Goal: Information Seeking & Learning: Learn about a topic

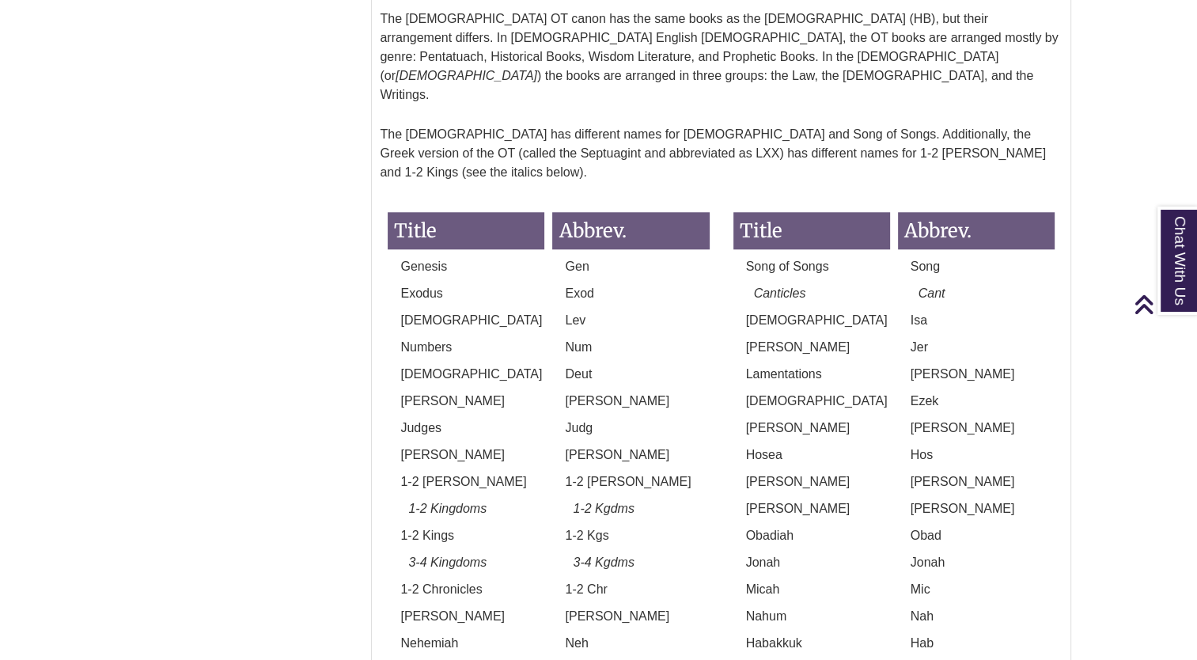
scroll to position [1487, 0]
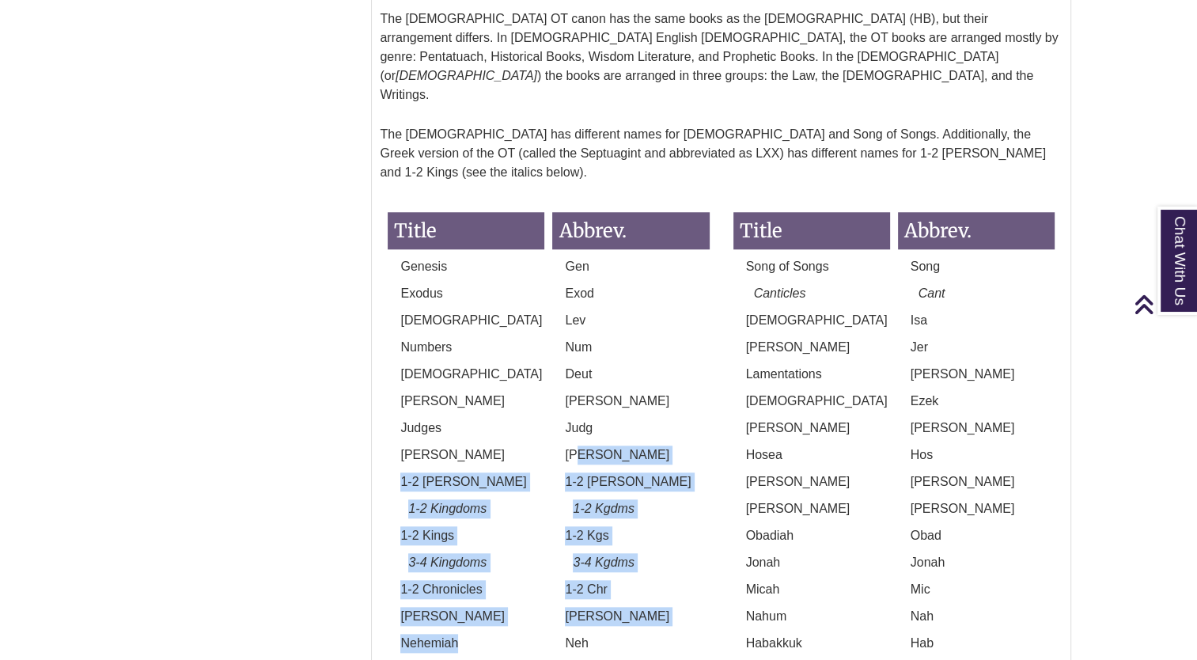
drag, startPoint x: 536, startPoint y: 489, endPoint x: 578, endPoint y: 280, distance: 213.0
click at [578, 280] on div "Title Abbrev. Genesis Gen Exodus Exod [DEMOGRAPHIC_DATA] Lev Numbers Num [DEMOG…" at bounding box center [548, 518] width 321 height 645
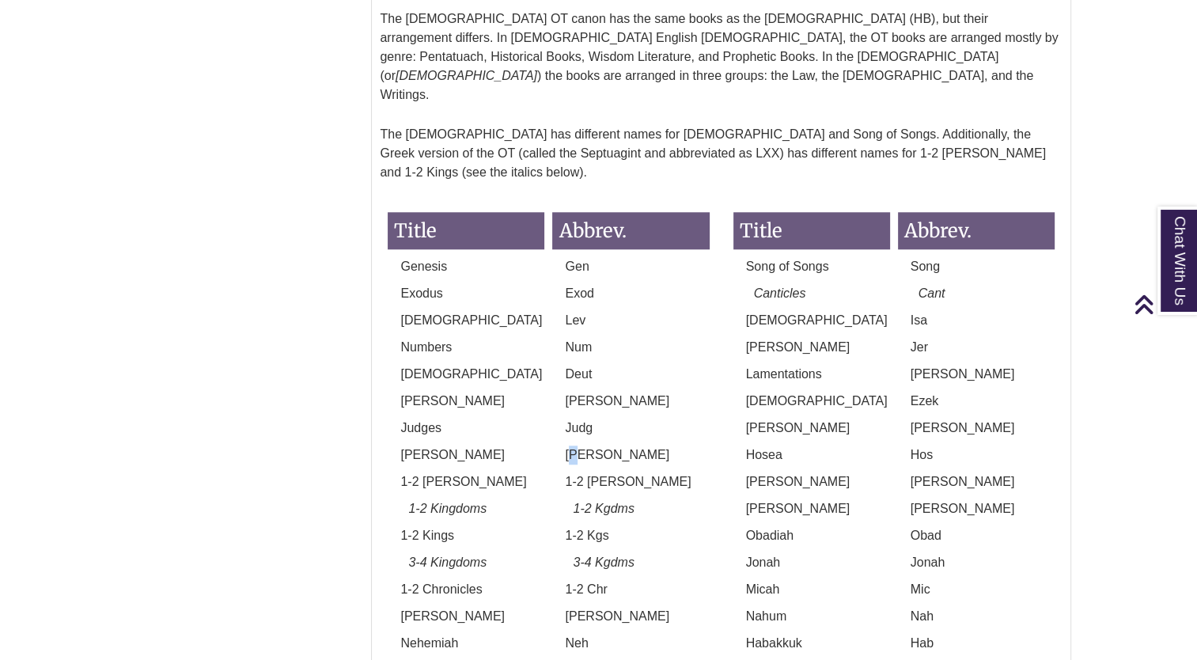
click at [578, 445] on p "[PERSON_NAME]" at bounding box center [630, 454] width 157 height 19
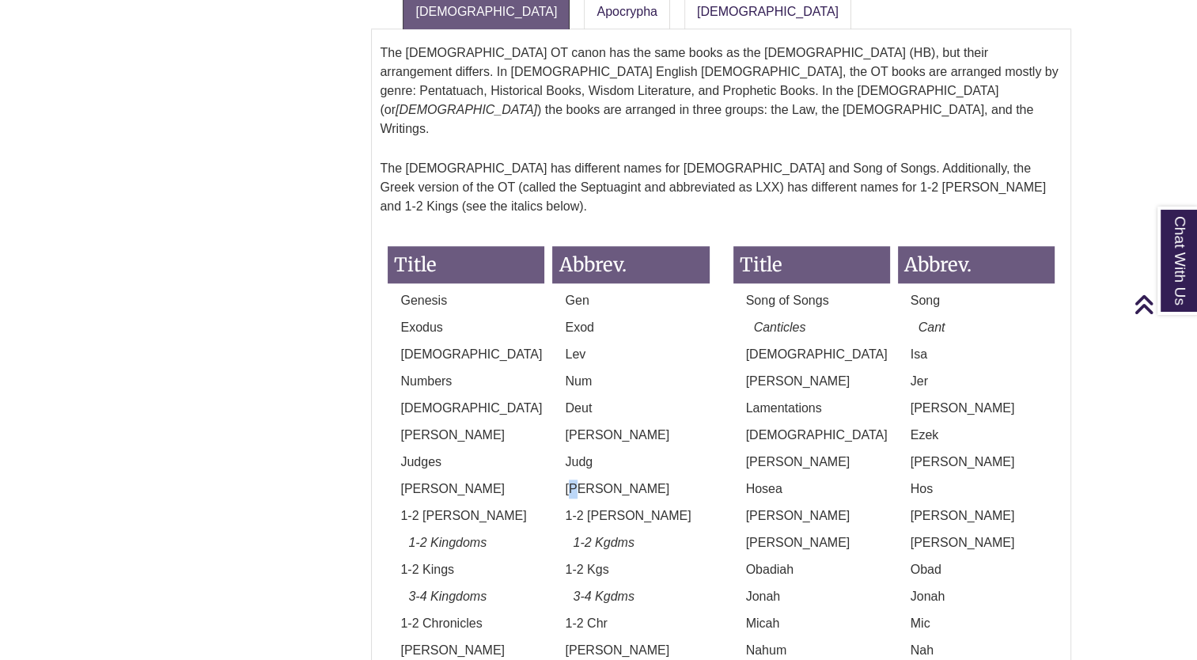
scroll to position [1441, 0]
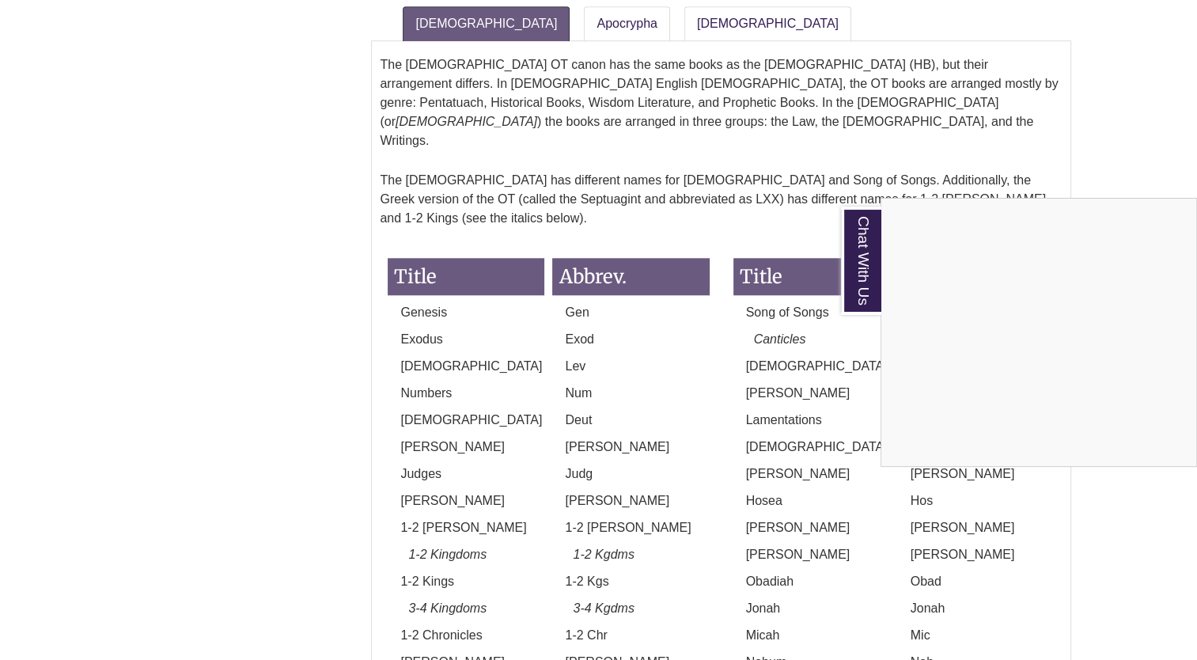
click at [241, 255] on div "Chat With Us" at bounding box center [598, 330] width 1197 height 660
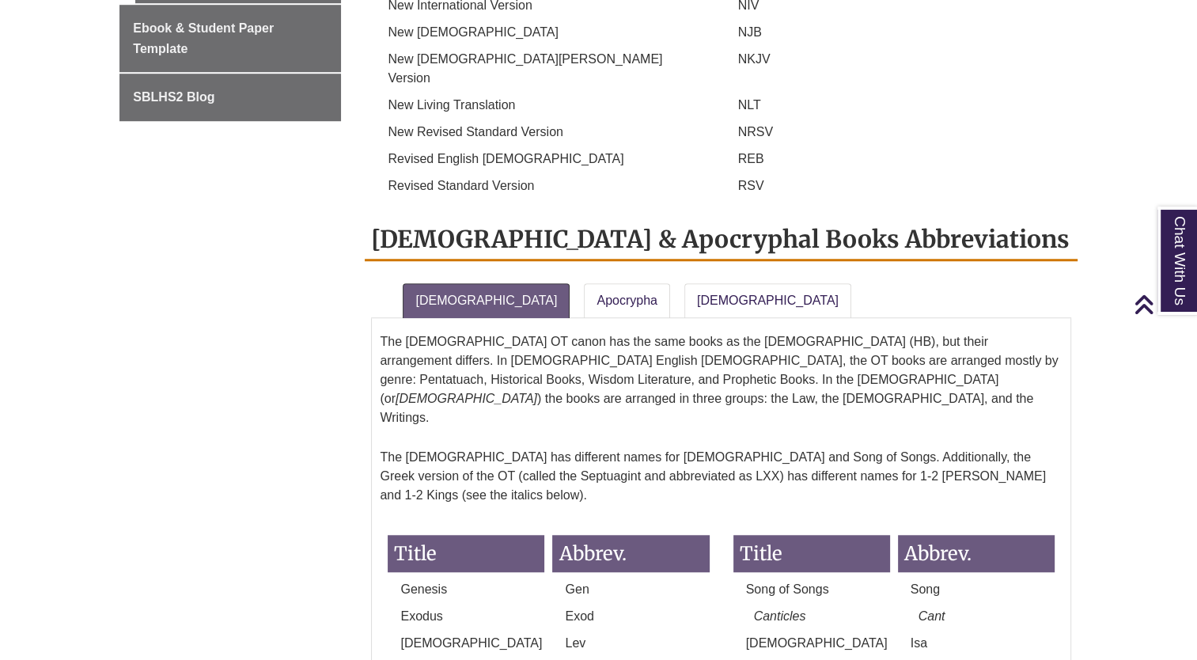
scroll to position [1161, 0]
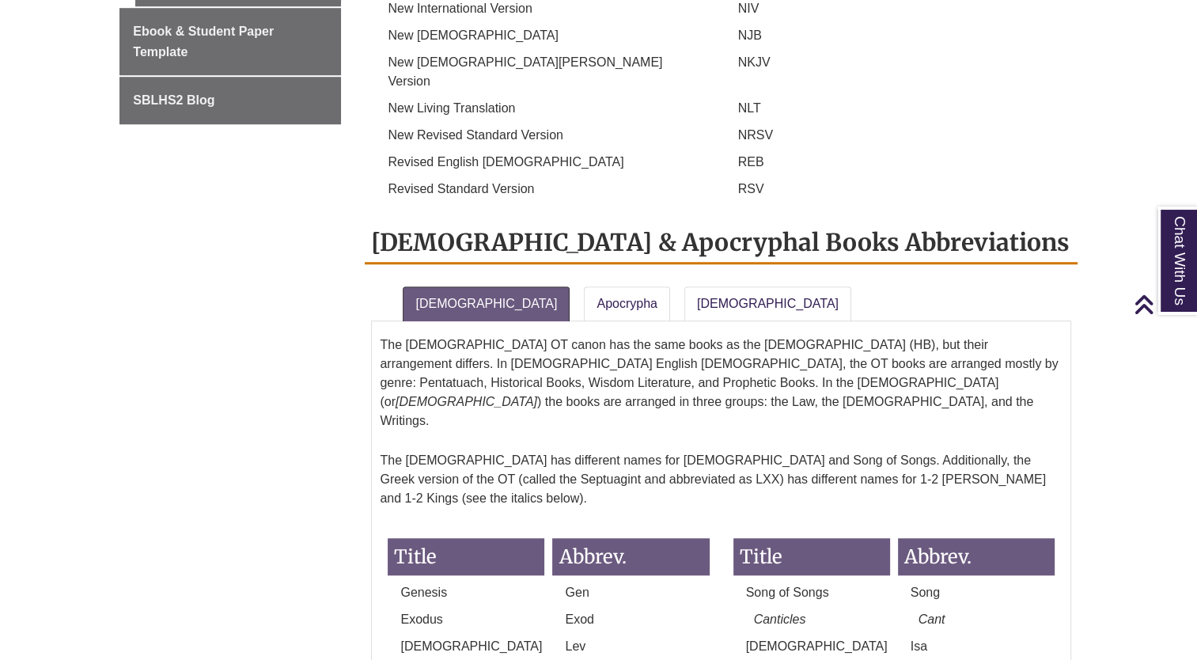
click at [562, 329] on p "The [DEMOGRAPHIC_DATA] OT canon has the same books as the [DEMOGRAPHIC_DATA] (H…" at bounding box center [721, 383] width 682 height 108
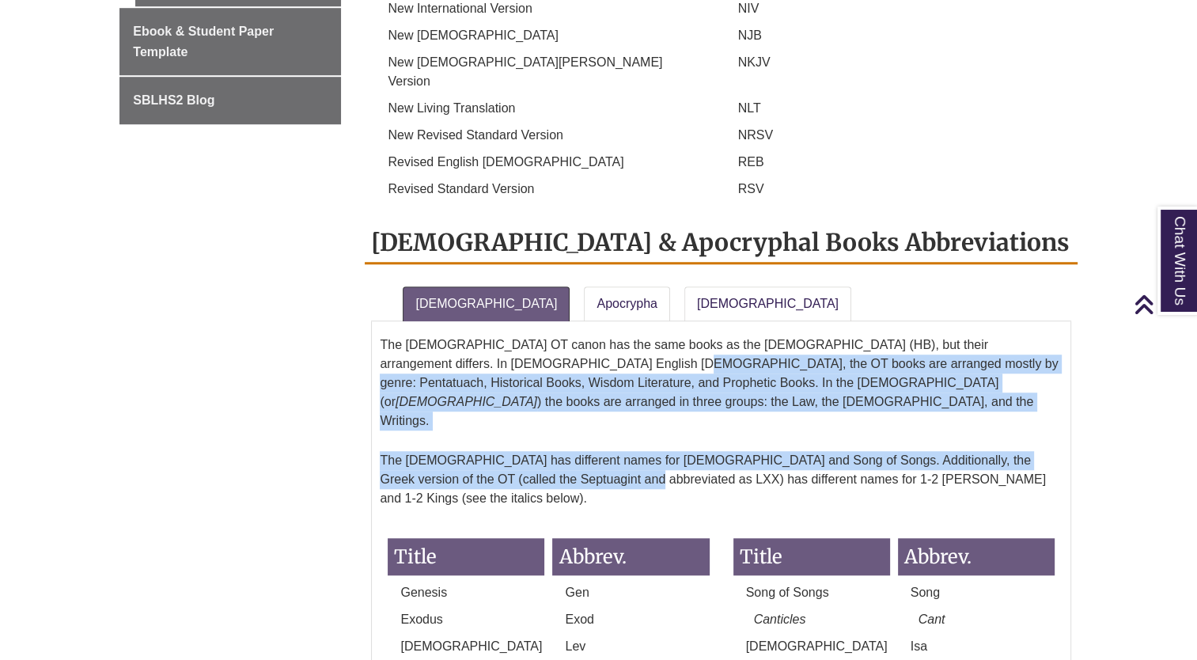
drag, startPoint x: 562, startPoint y: 239, endPoint x: 540, endPoint y: 335, distance: 98.8
click at [540, 445] on p "The [DEMOGRAPHIC_DATA] has different names for [DEMOGRAPHIC_DATA] and Song of S…" at bounding box center [721, 480] width 682 height 70
click at [684, 286] on link "[DEMOGRAPHIC_DATA]" at bounding box center [767, 303] width 167 height 35
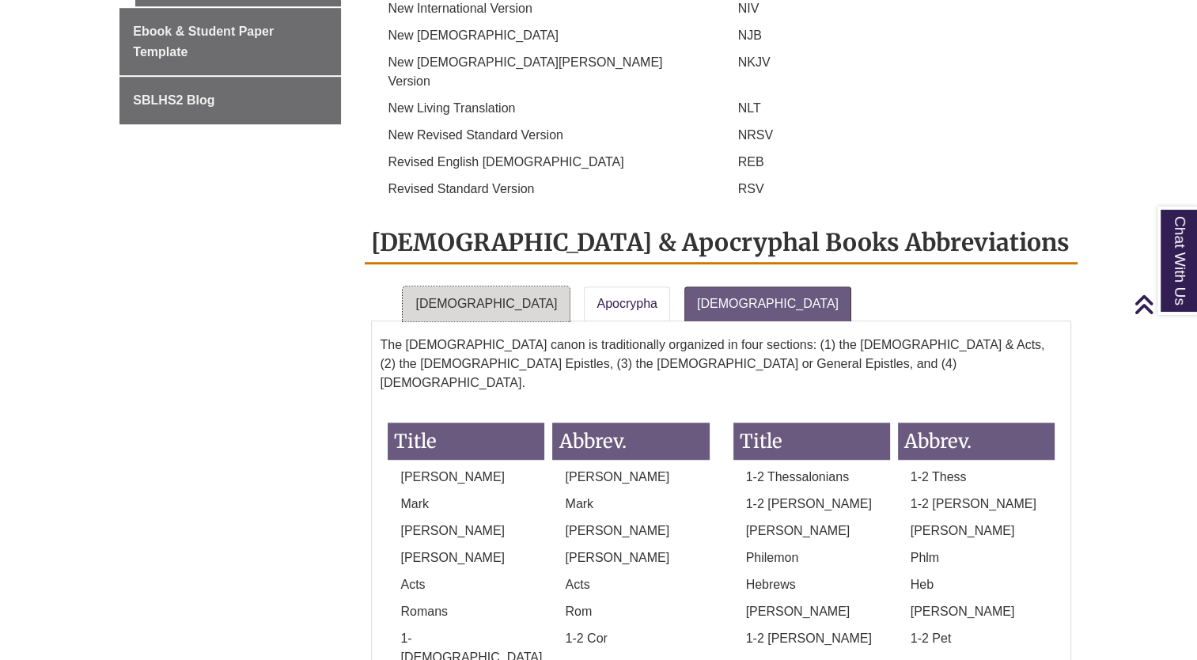
click at [450, 286] on link "[DEMOGRAPHIC_DATA]" at bounding box center [486, 303] width 167 height 35
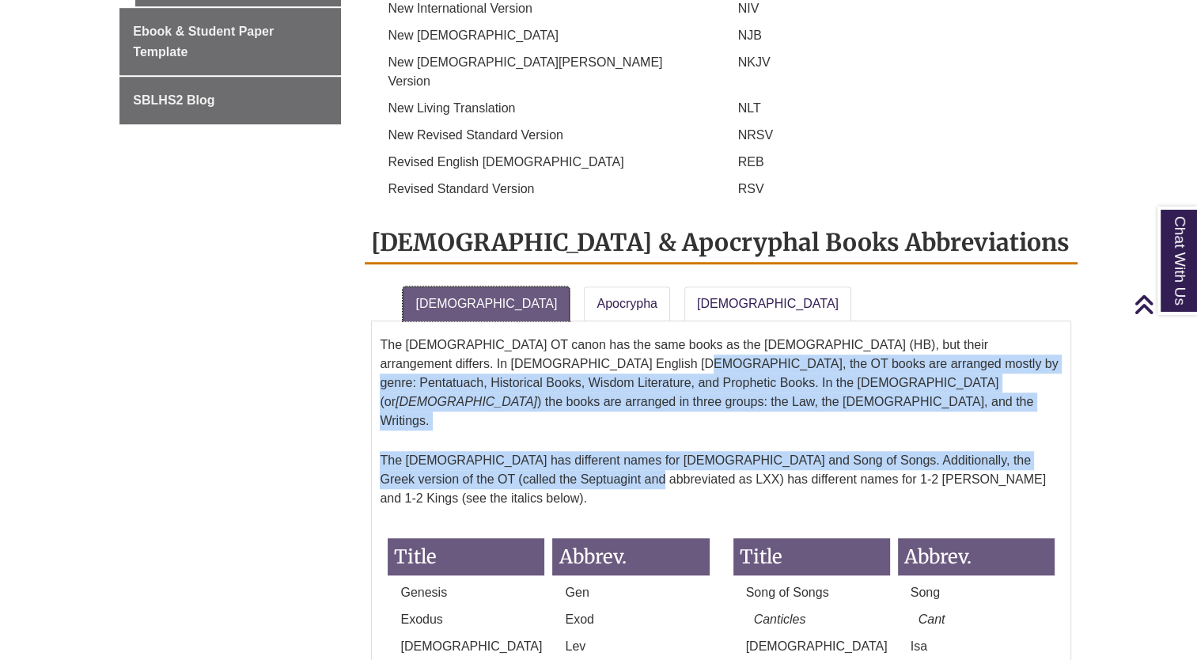
click at [450, 286] on link "[DEMOGRAPHIC_DATA]" at bounding box center [486, 303] width 167 height 35
